Goal: Transaction & Acquisition: Purchase product/service

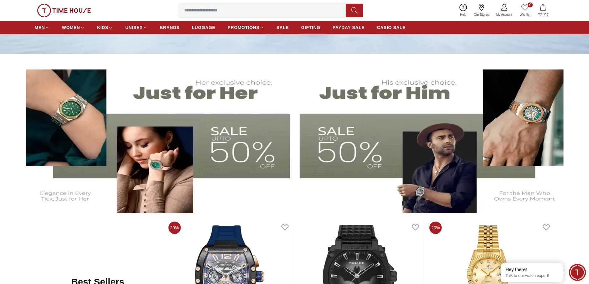
scroll to position [217, 0]
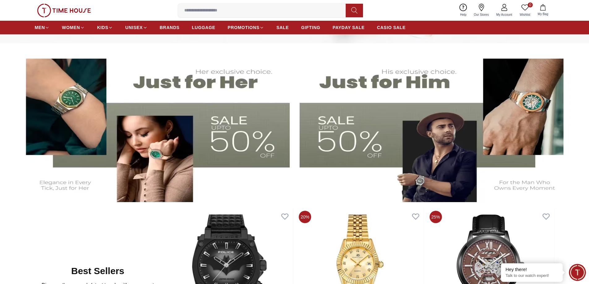
click at [228, 138] on img at bounding box center [152, 125] width 275 height 153
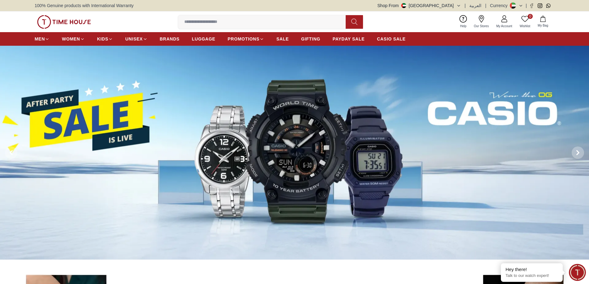
scroll to position [217, 0]
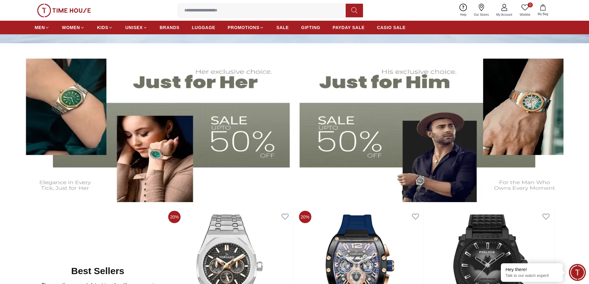
click at [364, 131] on img at bounding box center [437, 125] width 275 height 153
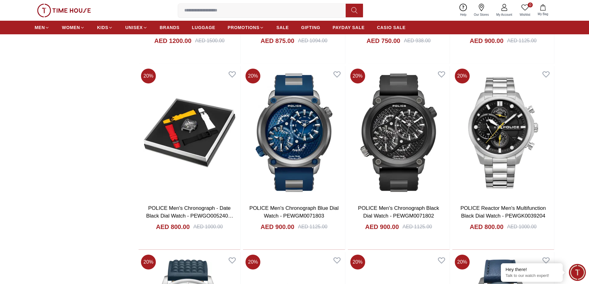
scroll to position [619, 0]
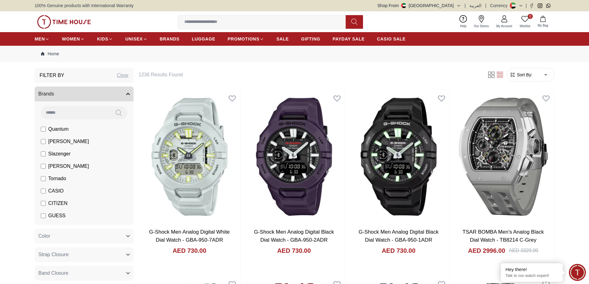
click at [58, 143] on span "[PERSON_NAME]" at bounding box center [68, 141] width 41 height 7
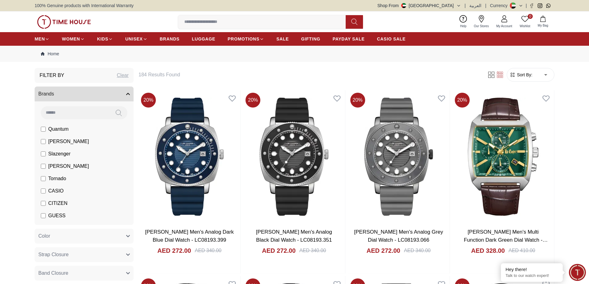
click at [57, 154] on span "Slazenger" at bounding box center [59, 153] width 22 height 7
click at [58, 168] on span "[PERSON_NAME]" at bounding box center [68, 166] width 41 height 7
click at [54, 191] on span "CASIO" at bounding box center [55, 190] width 15 height 7
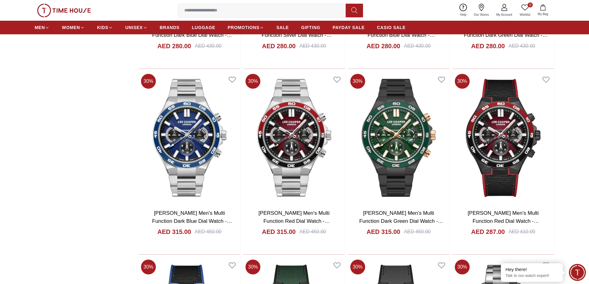
scroll to position [1516, 0]
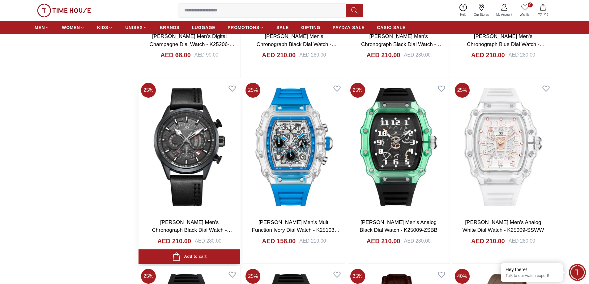
scroll to position [2630, 0]
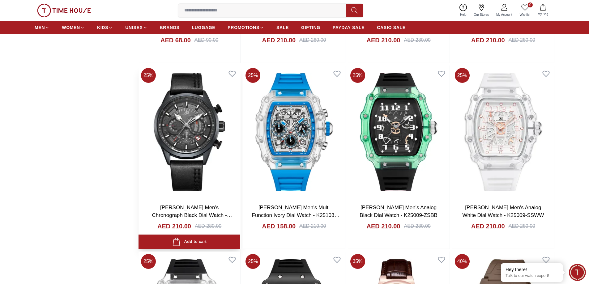
click at [201, 154] on img at bounding box center [190, 132] width 102 height 133
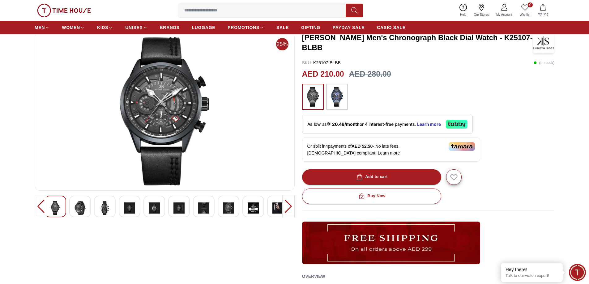
scroll to position [31, 0]
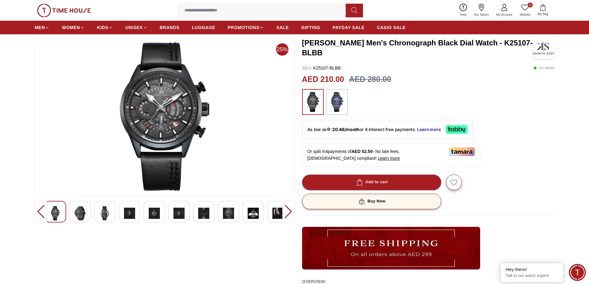
click at [384, 203] on div "Buy Now" at bounding box center [372, 201] width 28 height 7
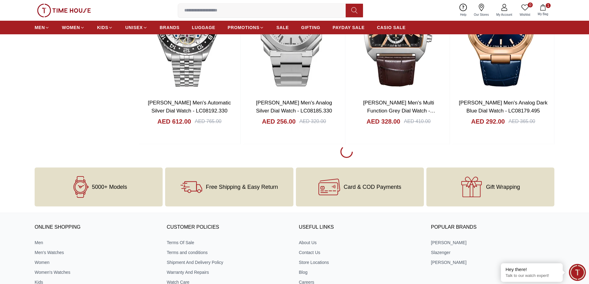
scroll to position [921, 0]
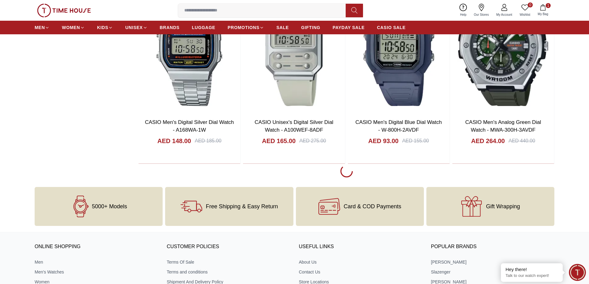
scroll to position [2716, 0]
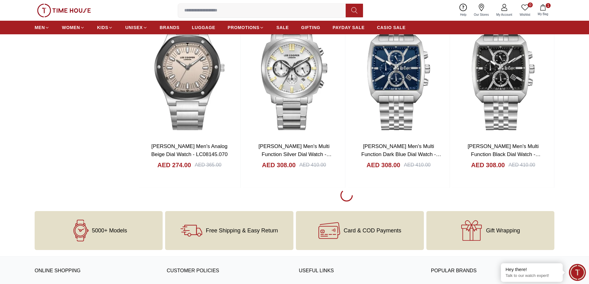
scroll to position [4572, 0]
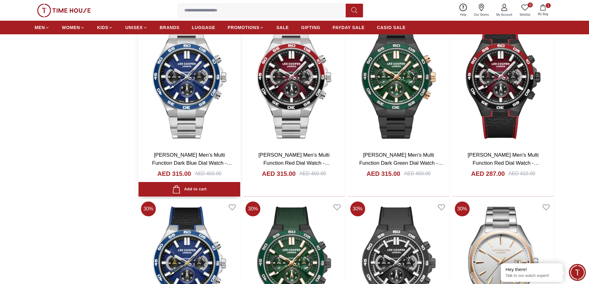
scroll to position [5314, 0]
